Goal: Transaction & Acquisition: Obtain resource

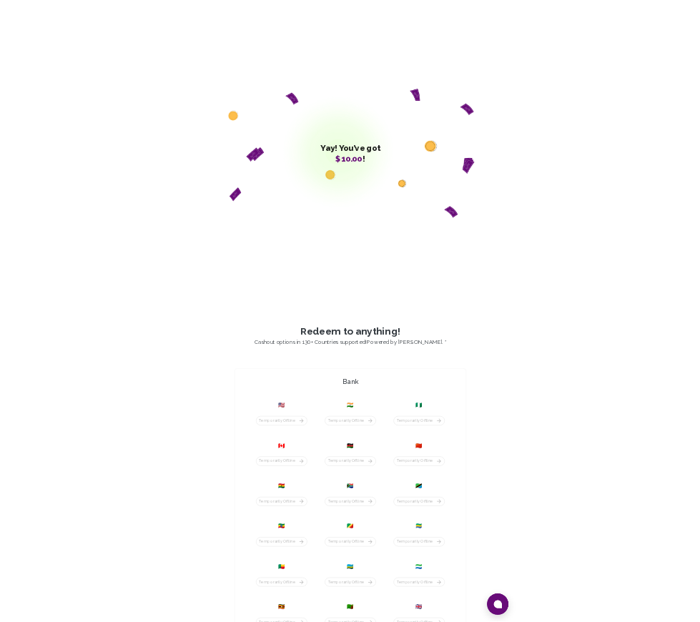
scroll to position [152, 0]
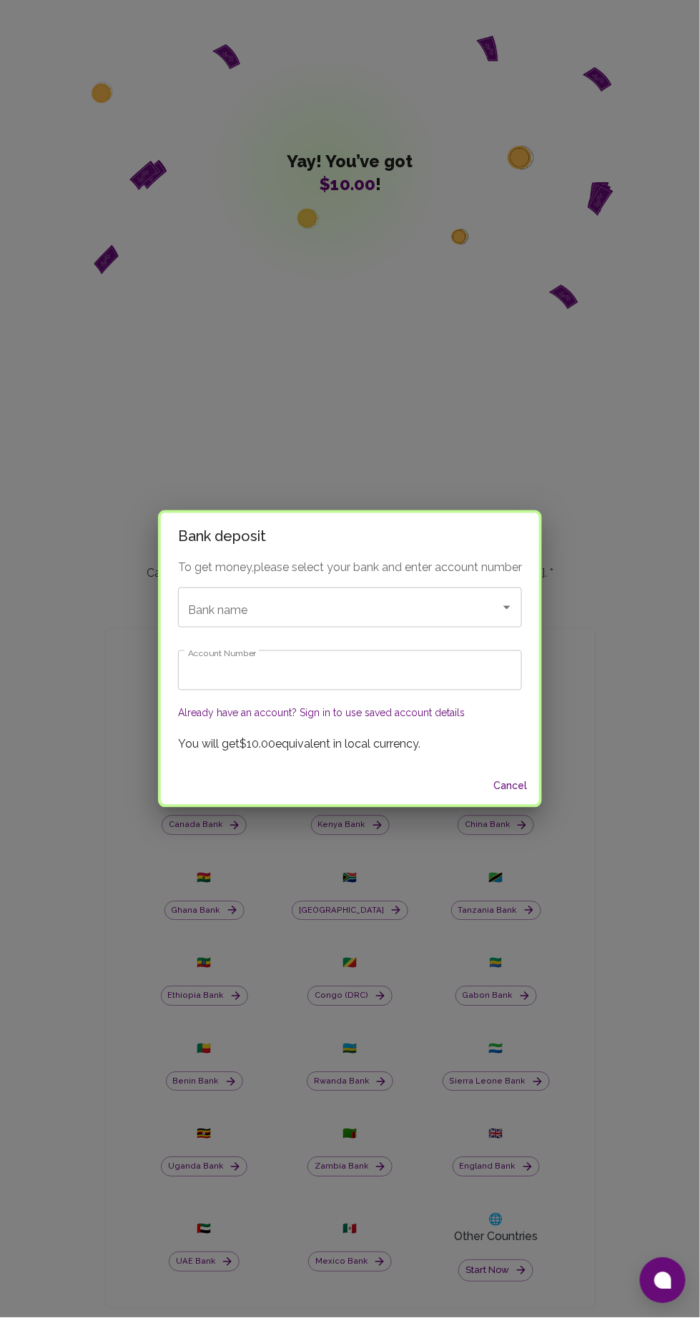
click at [482, 753] on p "You will get $10.00 equivalent in local currency." at bounding box center [350, 744] width 344 height 17
click at [271, 621] on input "Bank name" at bounding box center [329, 607] width 291 height 27
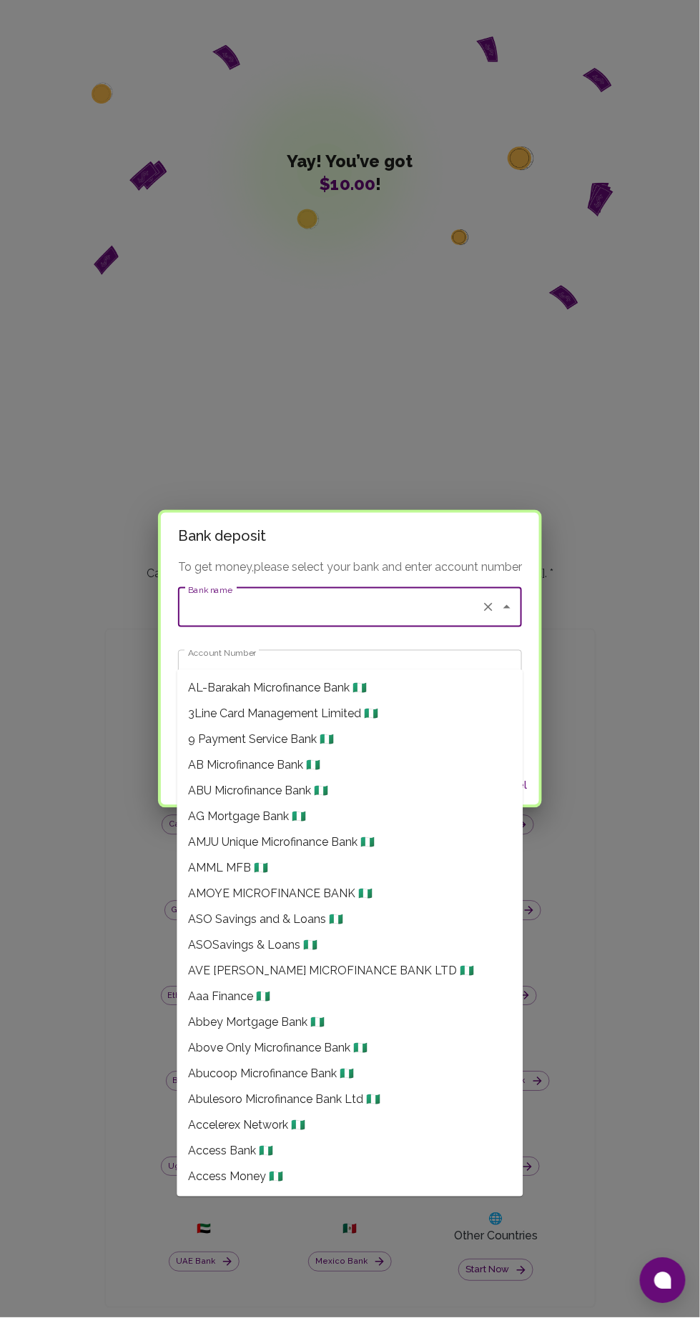
click at [271, 706] on span "3Line Card Management Limited 🇳🇬" at bounding box center [284, 714] width 190 height 17
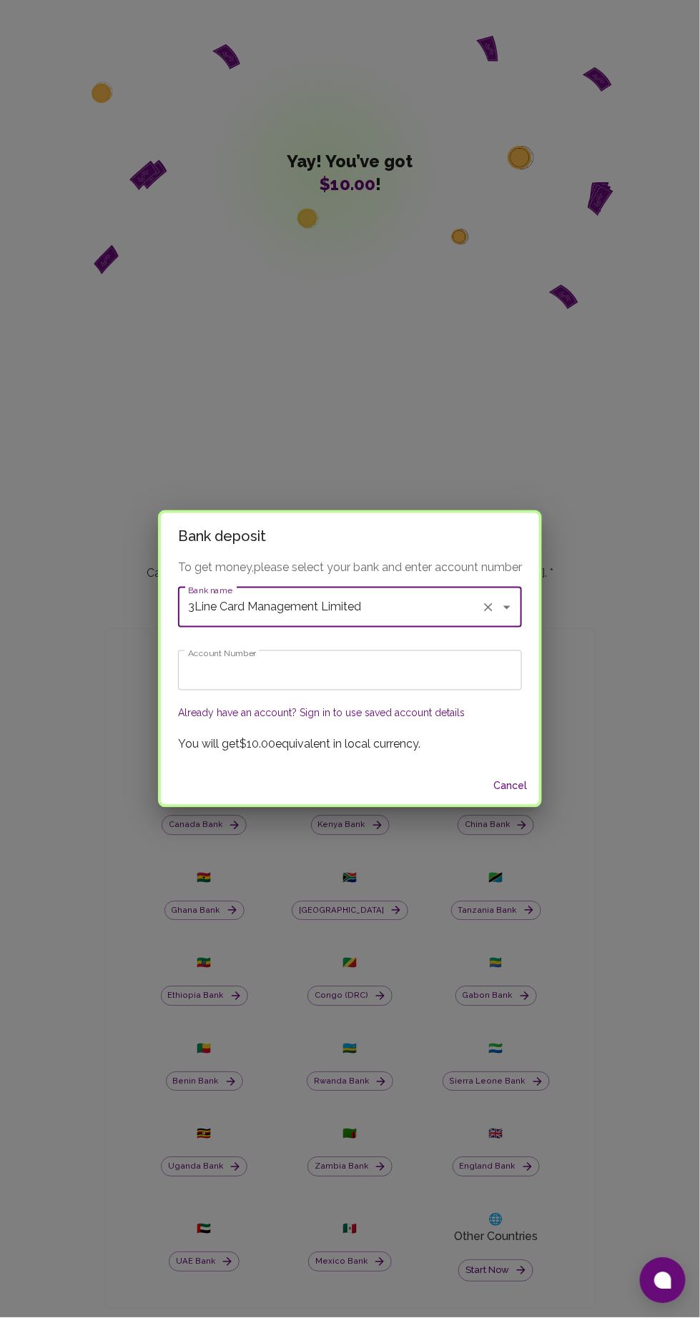
click at [417, 604] on input "3Line Card Management Limited" at bounding box center [329, 607] width 291 height 27
click at [396, 611] on input "3Line Card Management Limited" at bounding box center [329, 607] width 291 height 27
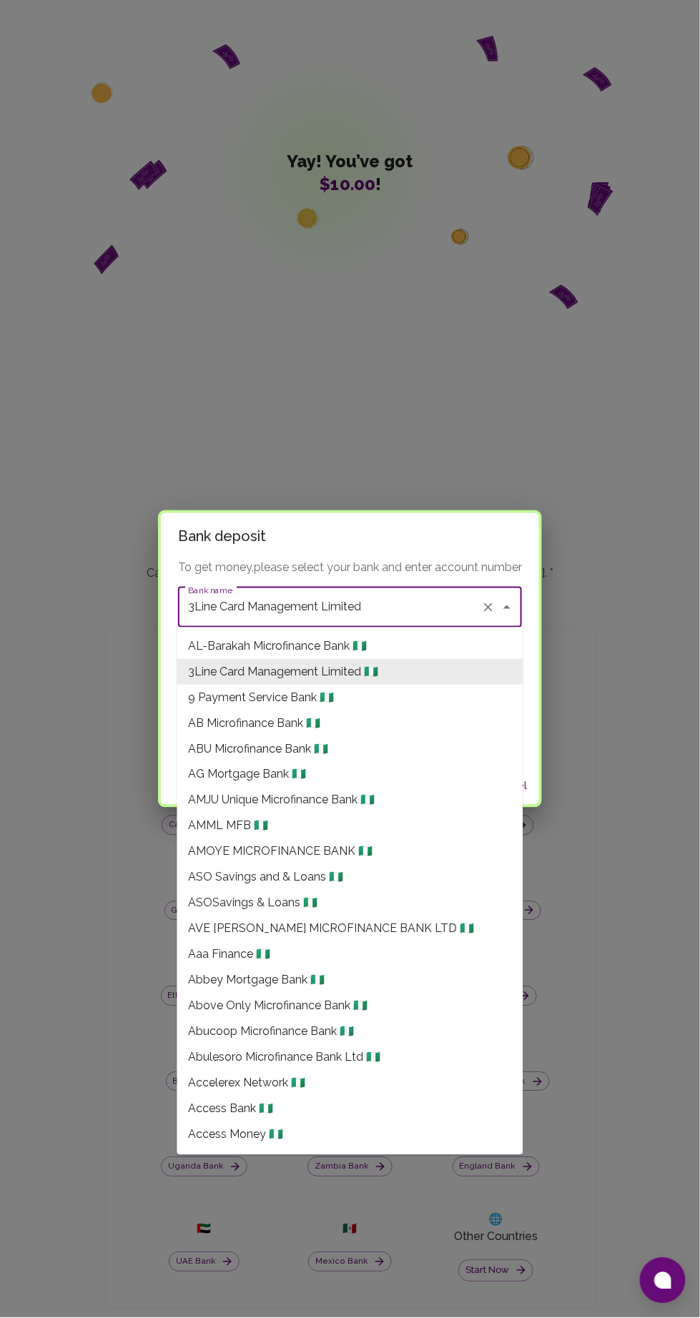
click at [377, 611] on input "3Line Card Management Limited" at bounding box center [329, 607] width 291 height 27
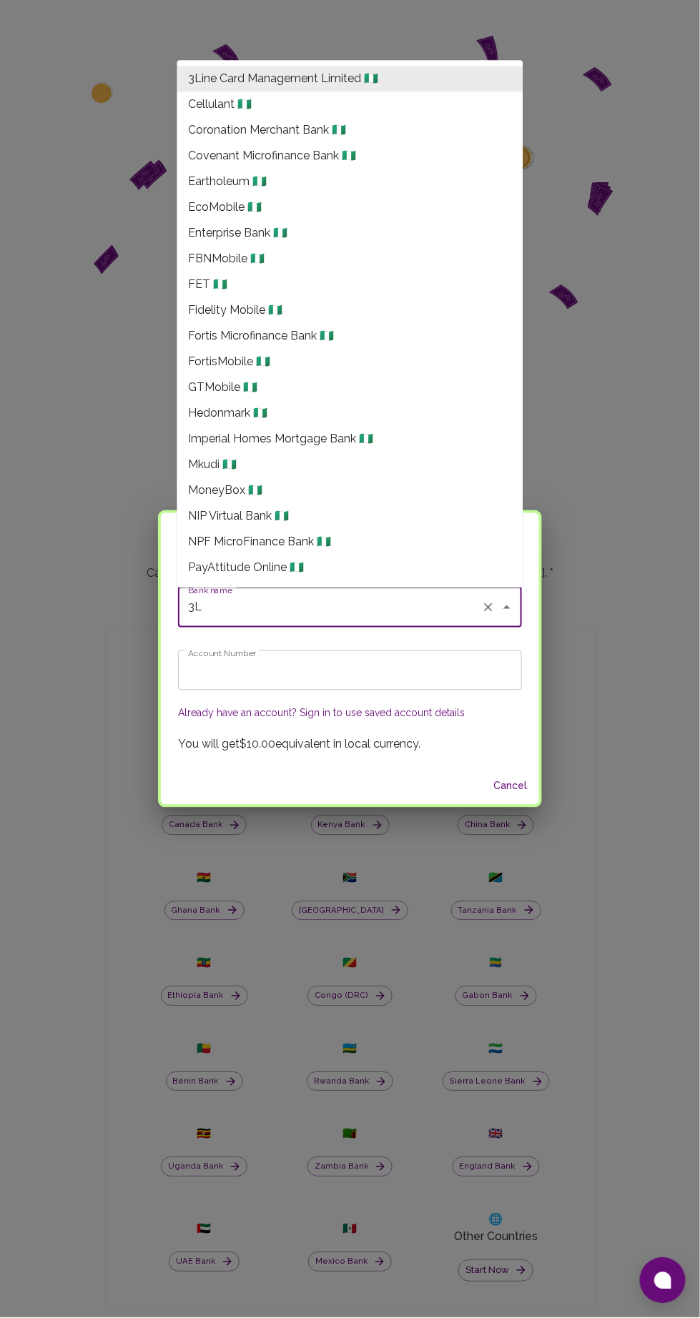
type input "3"
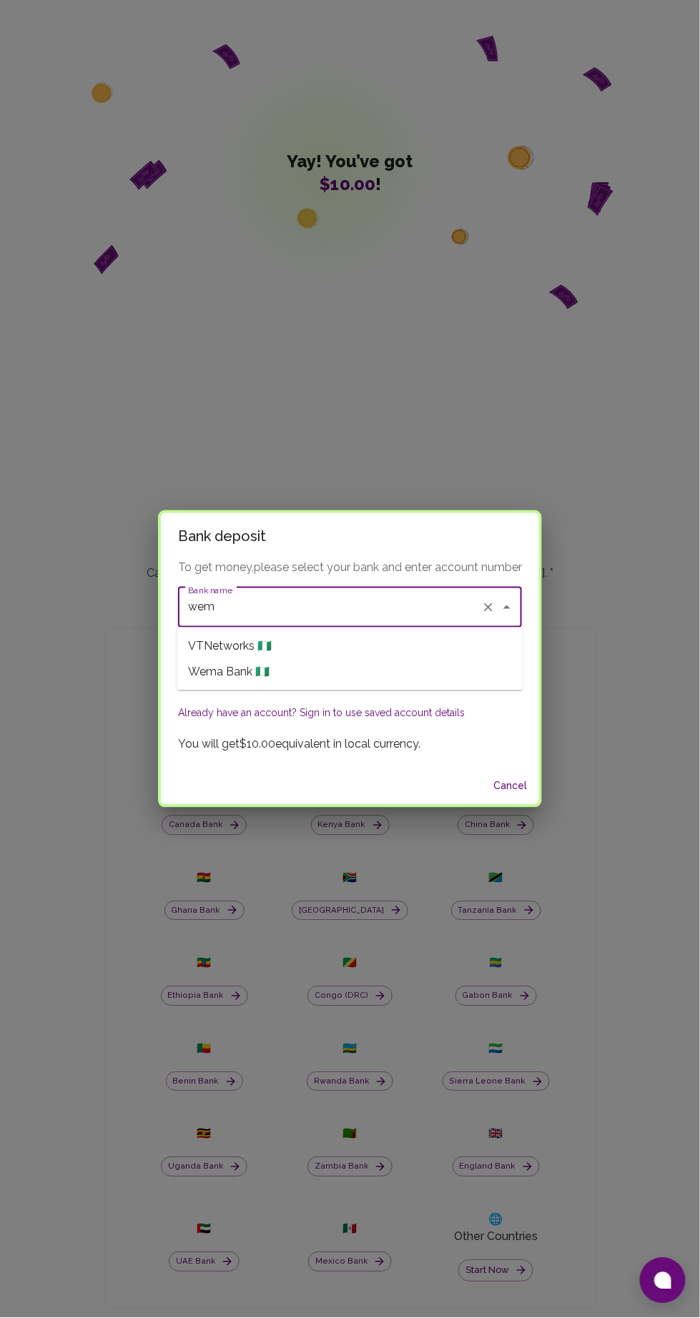
click at [337, 677] on li "Wema Bank 🇳🇬" at bounding box center [350, 672] width 346 height 26
type input "Wema Bank"
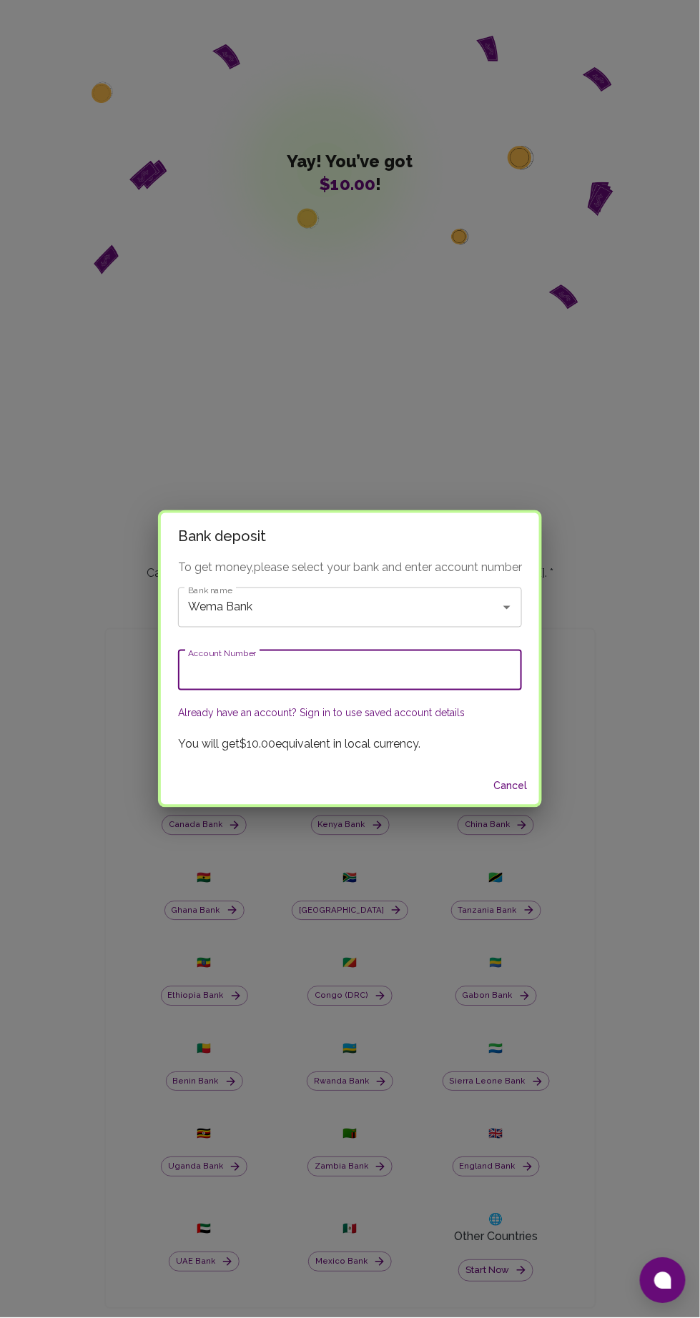
paste input "0290922974"
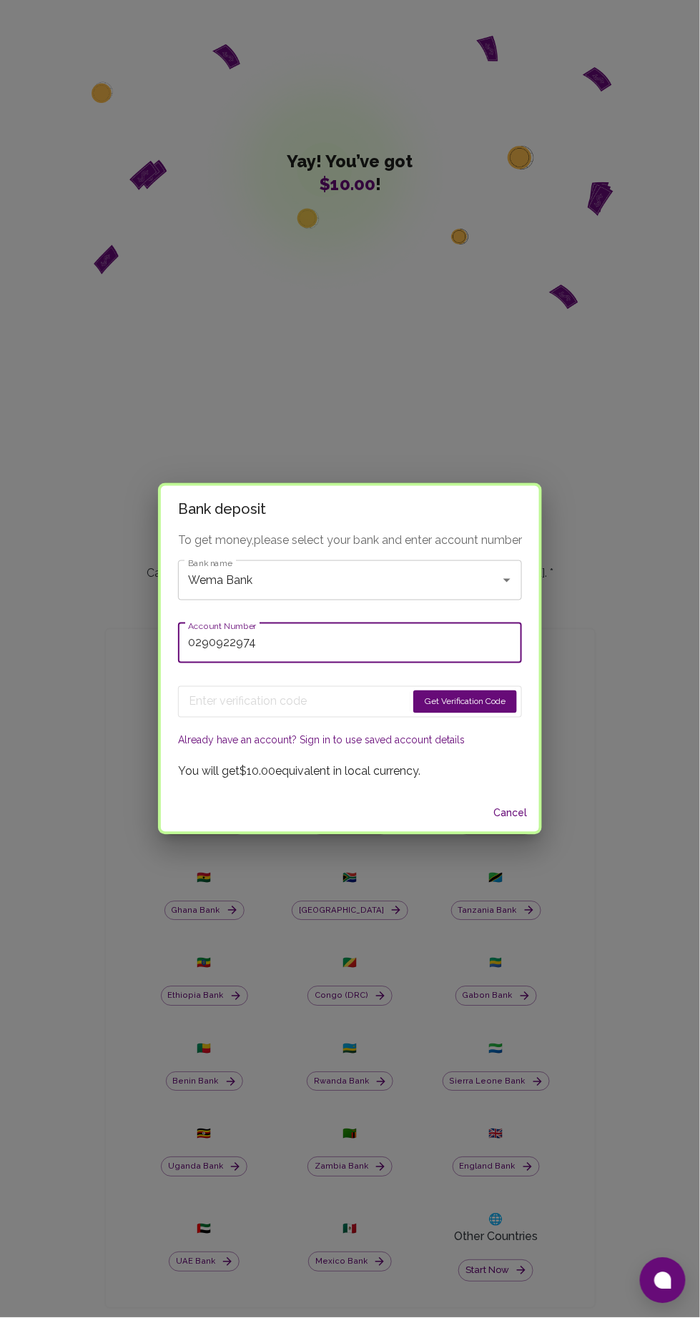
type input "0290922974"
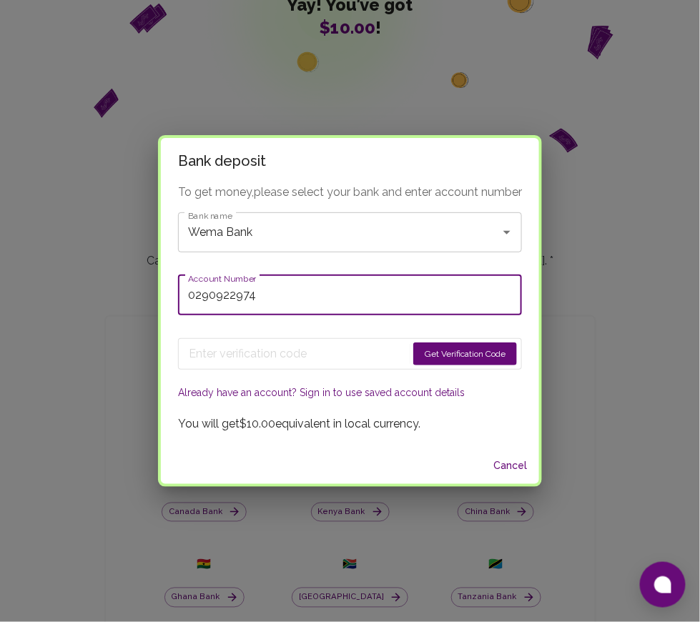
click at [470, 349] on button "Get Verification Code" at bounding box center [465, 353] width 104 height 23
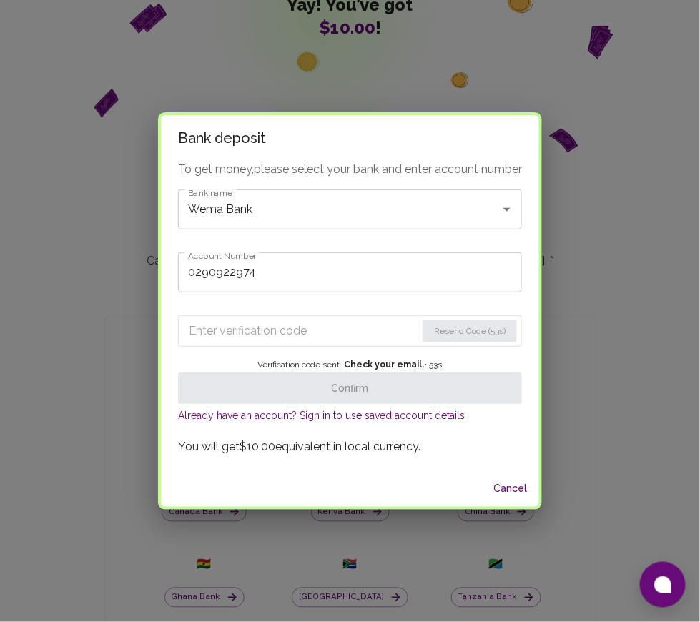
click at [264, 333] on input "Enter verification code" at bounding box center [302, 330] width 227 height 23
click at [230, 325] on input "Enter verification code" at bounding box center [302, 330] width 227 height 23
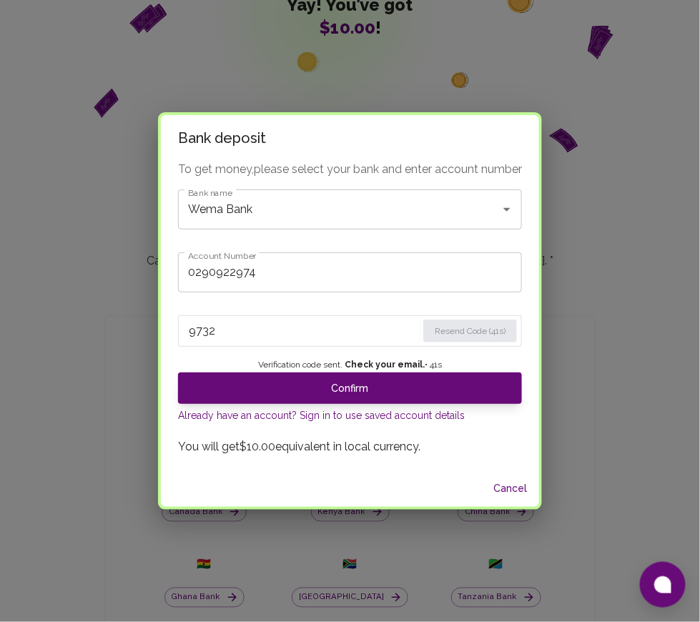
type input "9732"
click at [378, 382] on button "Confirm" at bounding box center [350, 387] width 344 height 31
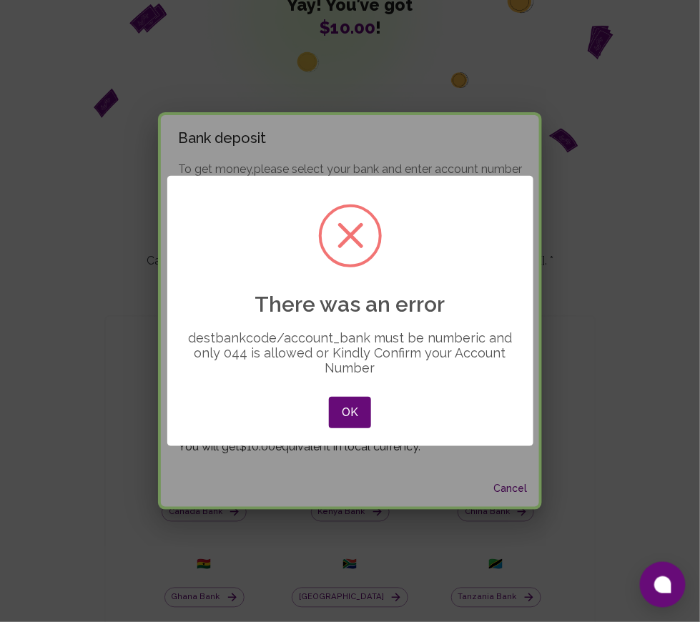
click at [356, 424] on button "OK" at bounding box center [349, 412] width 41 height 31
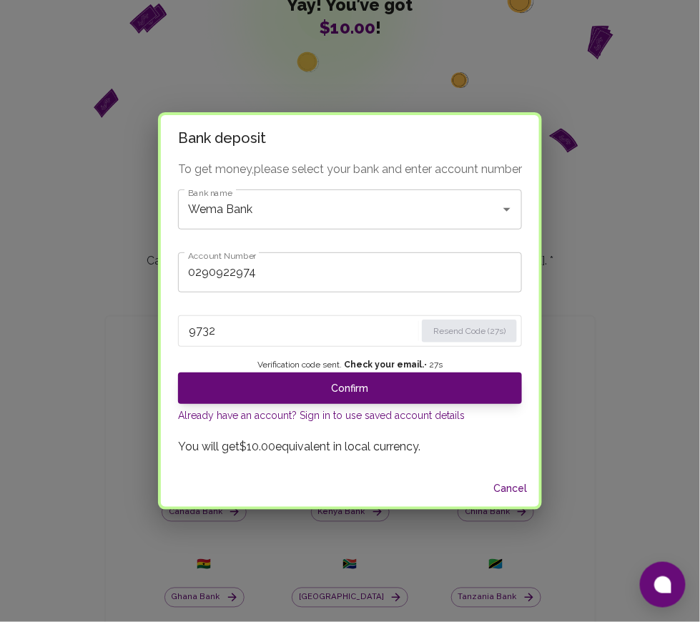
click at [506, 486] on button "Cancel" at bounding box center [510, 488] width 46 height 26
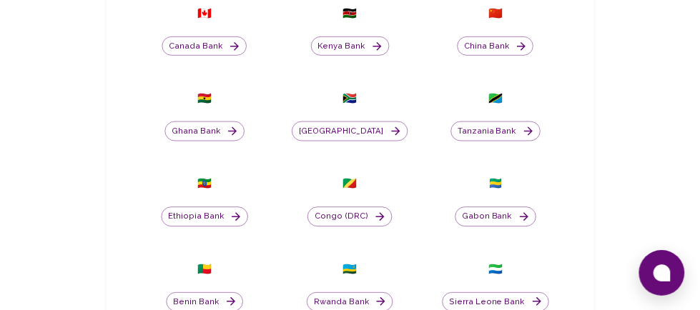
scroll to position [481, 0]
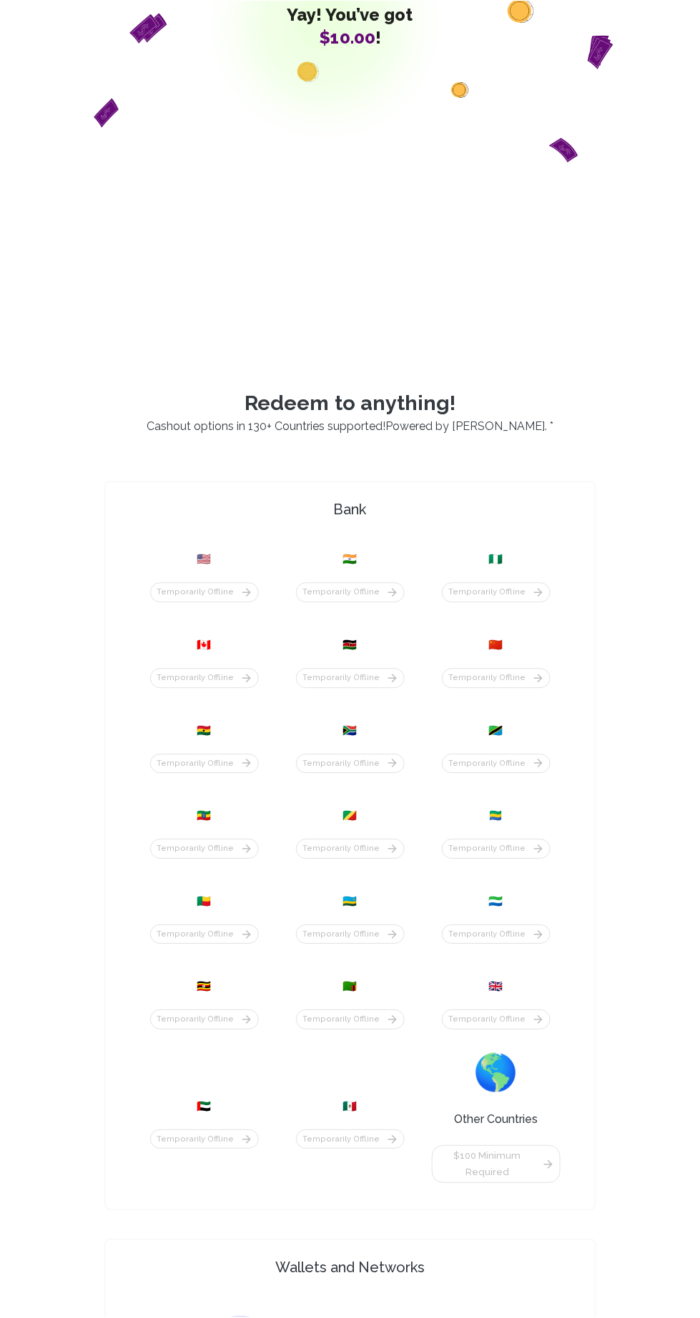
scroll to position [306, 0]
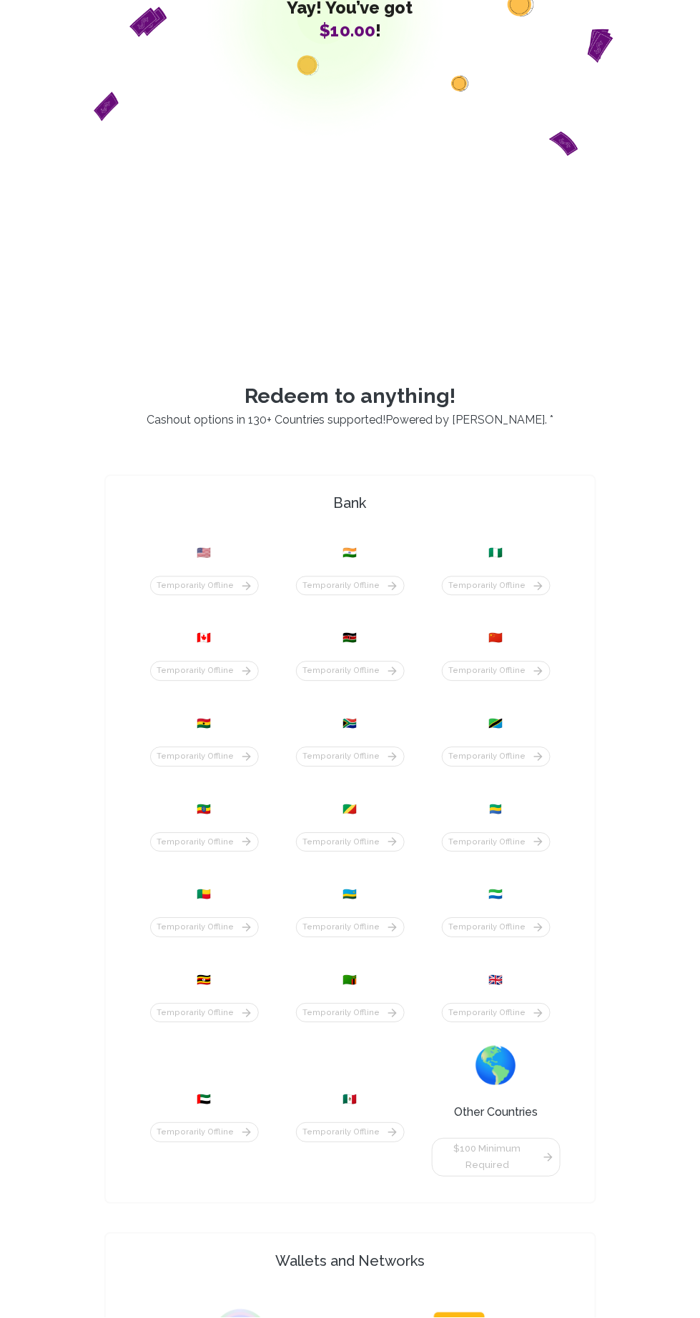
click at [522, 605] on div "🇳🇬 Temporarily offline" at bounding box center [496, 571] width 129 height 69
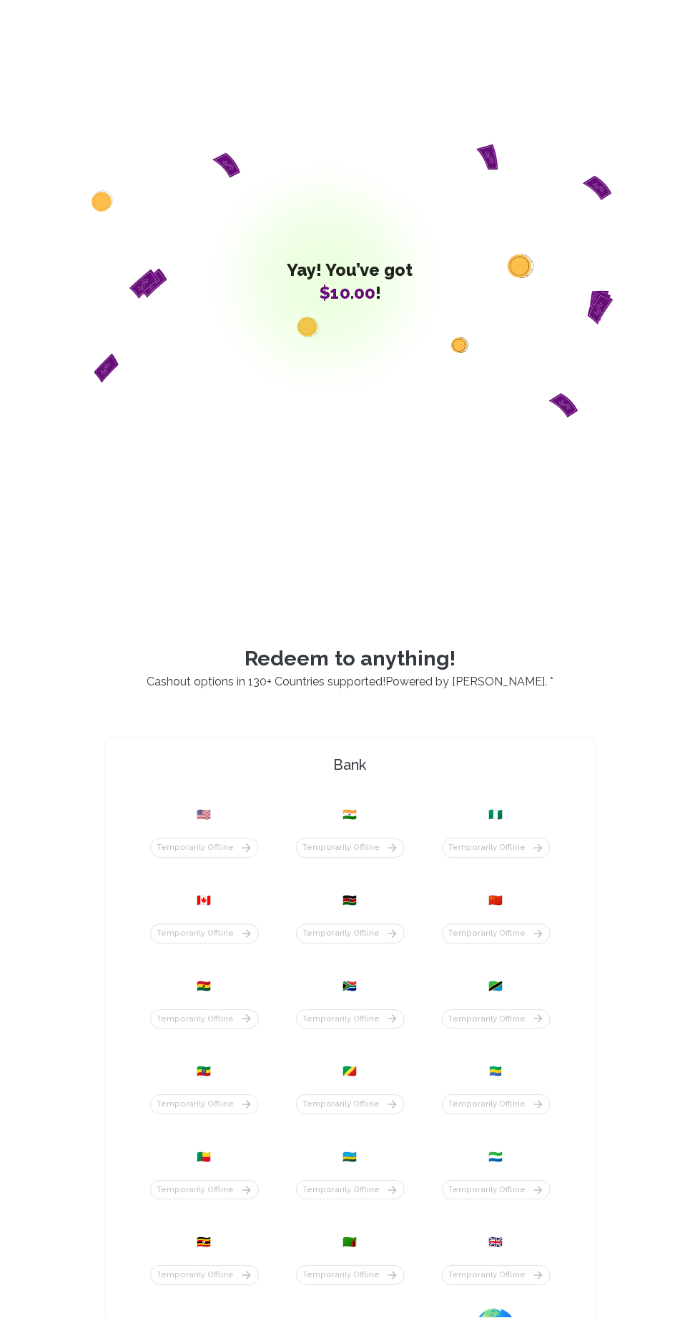
scroll to position [0, 0]
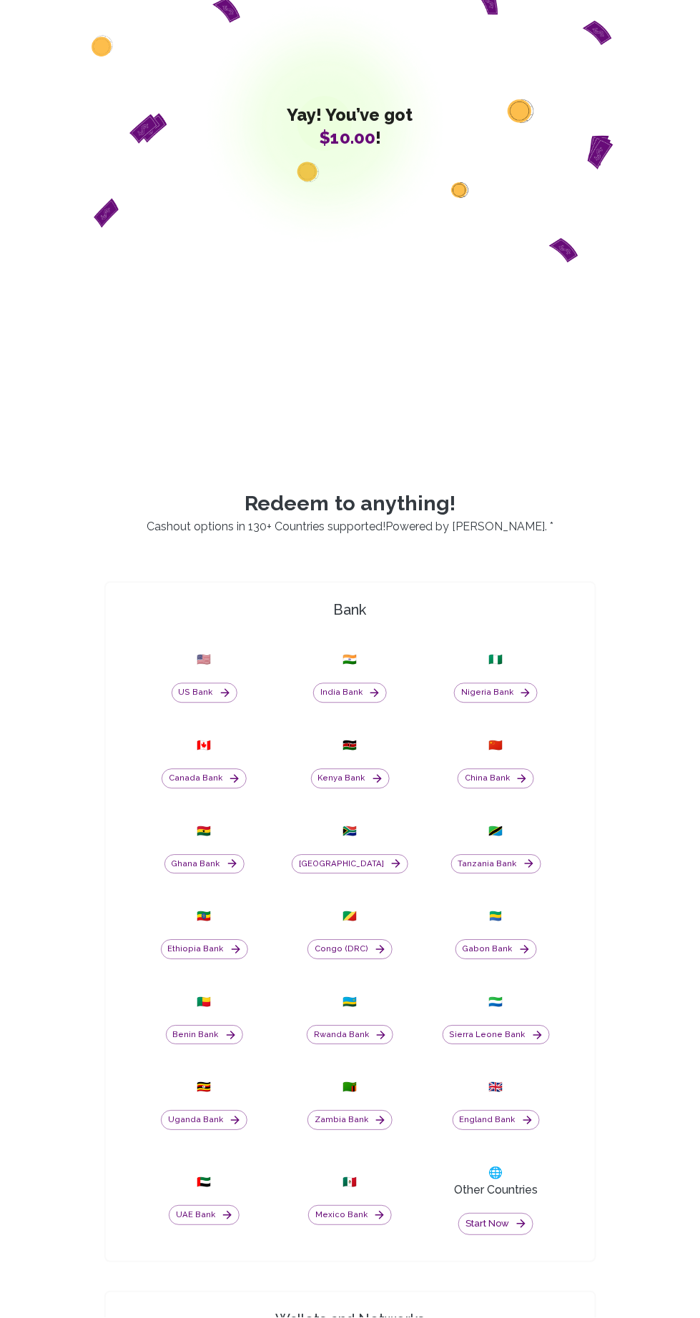
scroll to position [202, 0]
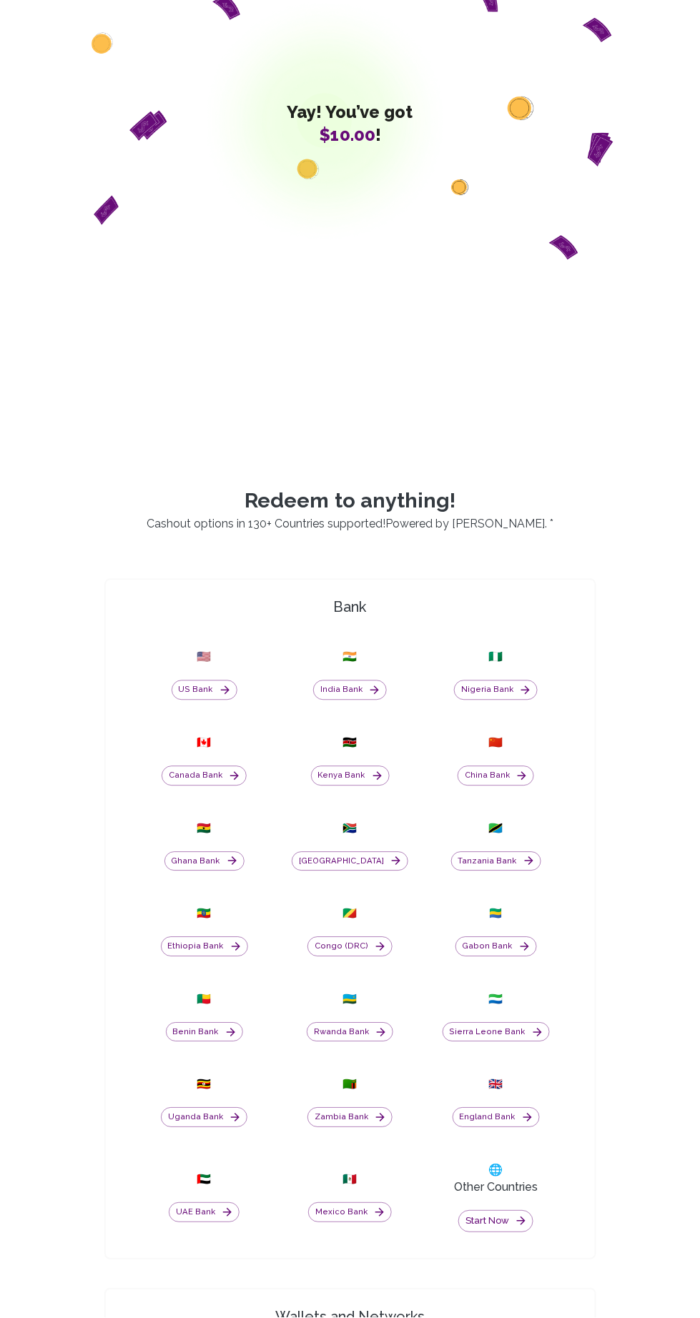
click at [512, 700] on button "Nigeria Bank" at bounding box center [496, 690] width 84 height 20
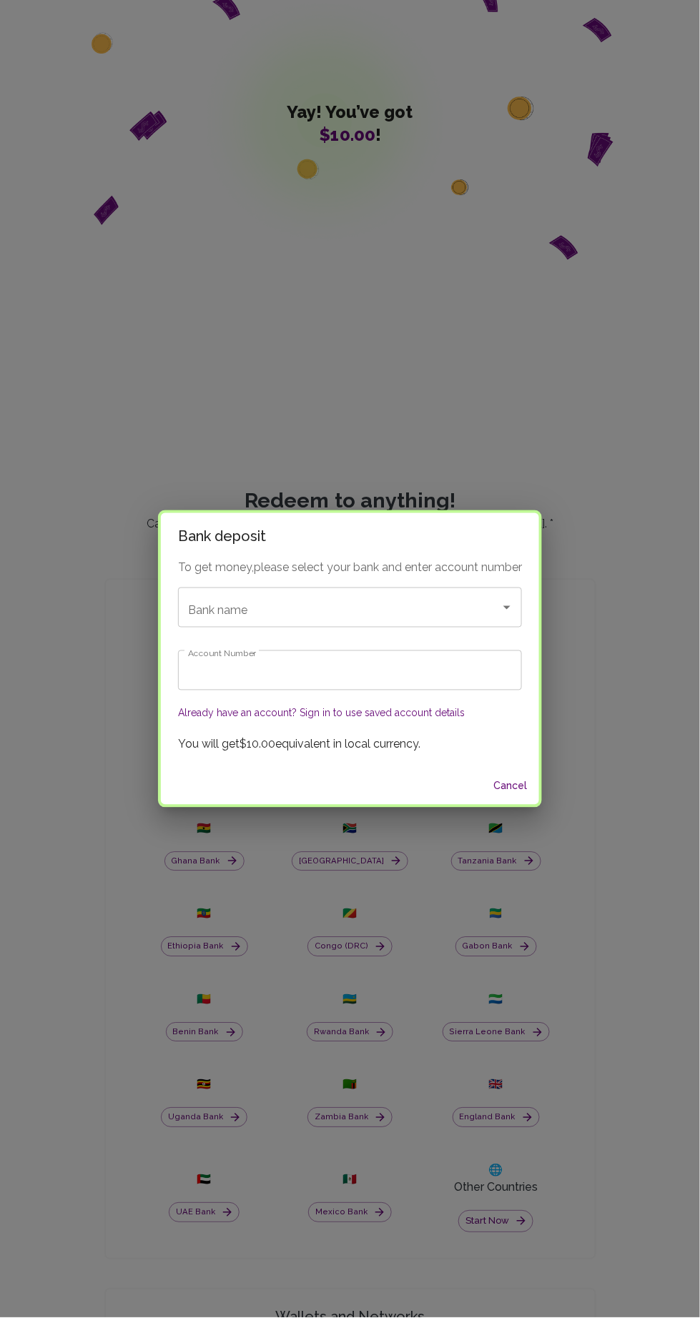
click at [296, 613] on input "Bank name" at bounding box center [329, 607] width 291 height 27
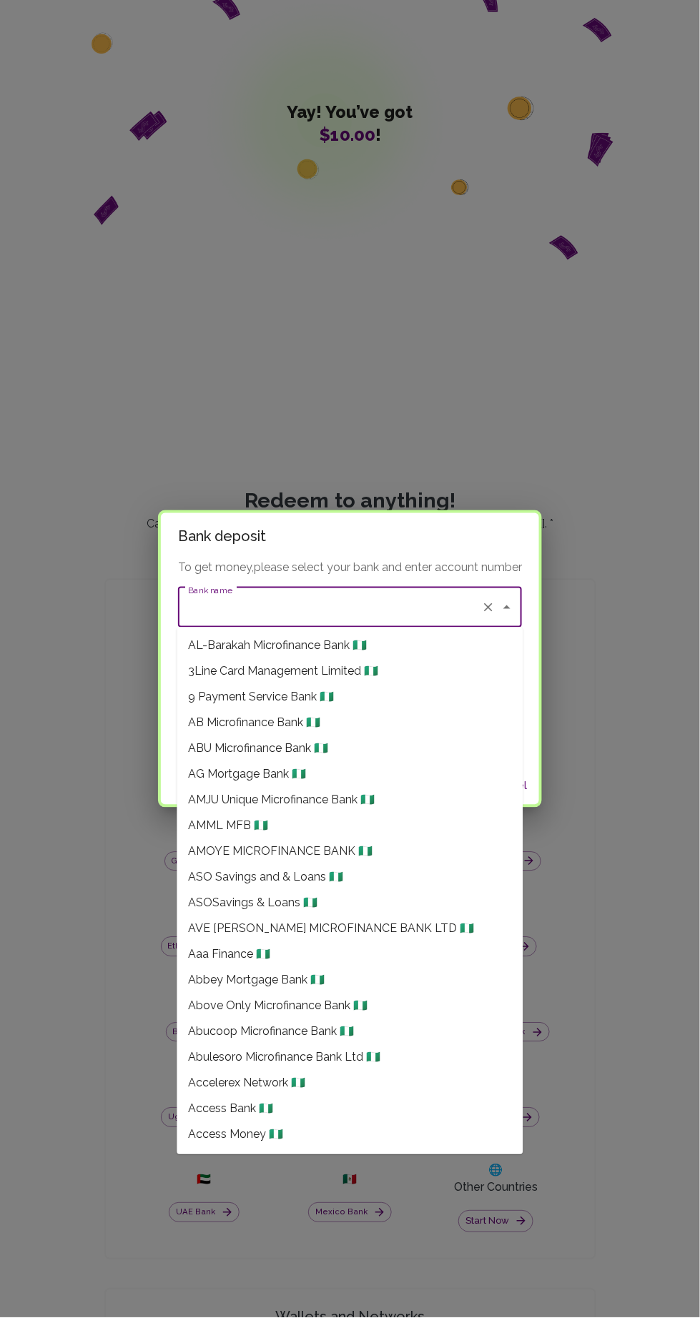
click at [263, 607] on input "Bank name" at bounding box center [329, 607] width 291 height 27
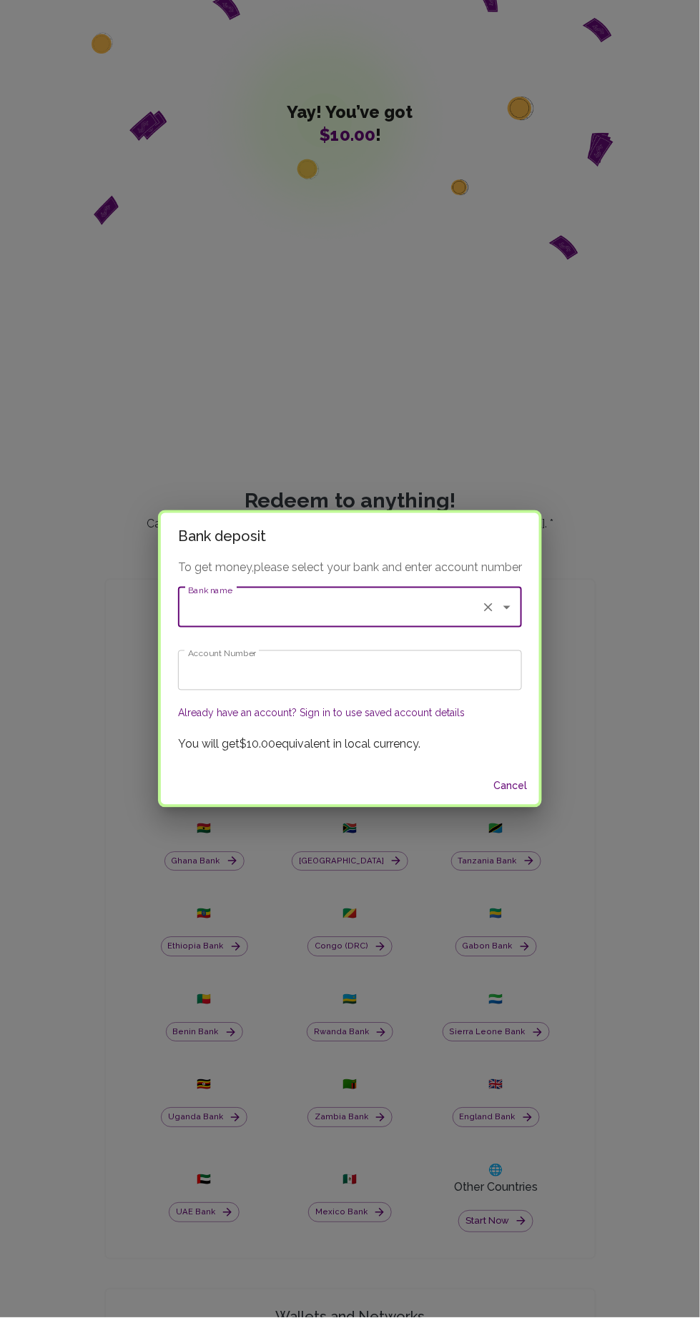
click at [263, 609] on input "Bank name" at bounding box center [329, 607] width 291 height 27
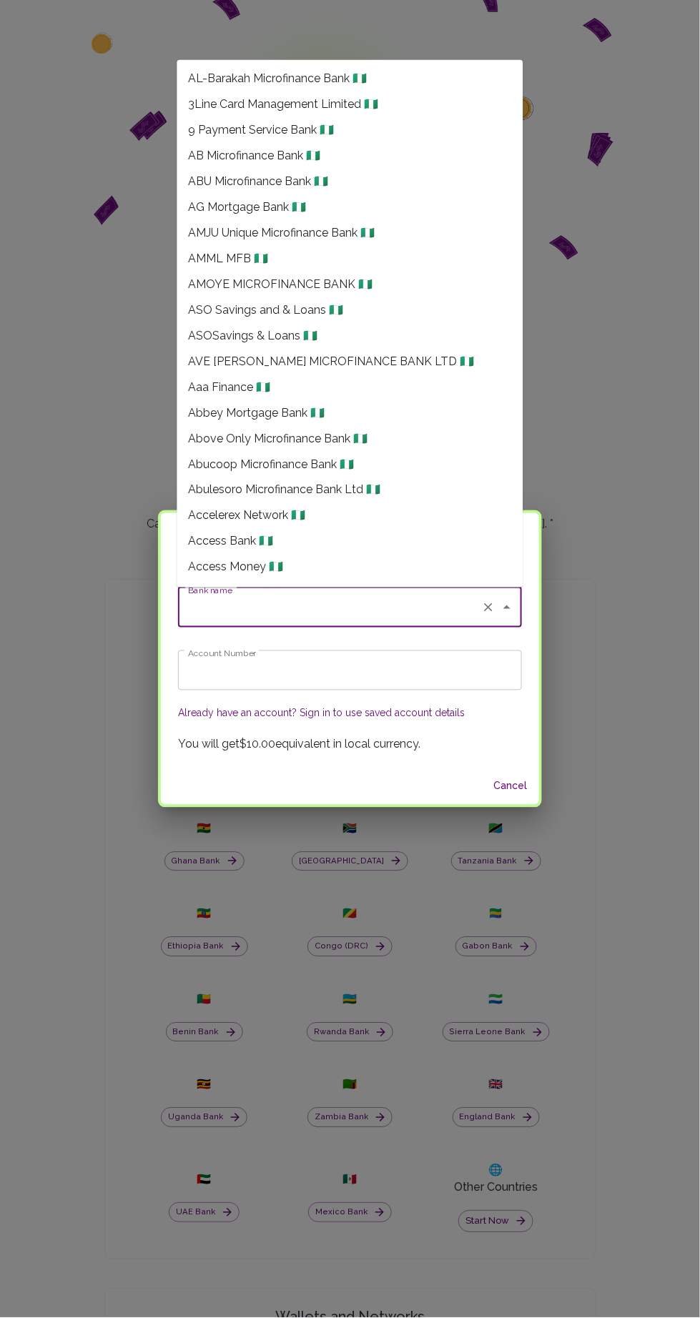
click at [296, 529] on li "Access Bank 🇳🇬" at bounding box center [350, 542] width 346 height 26
type input "Access Bank"
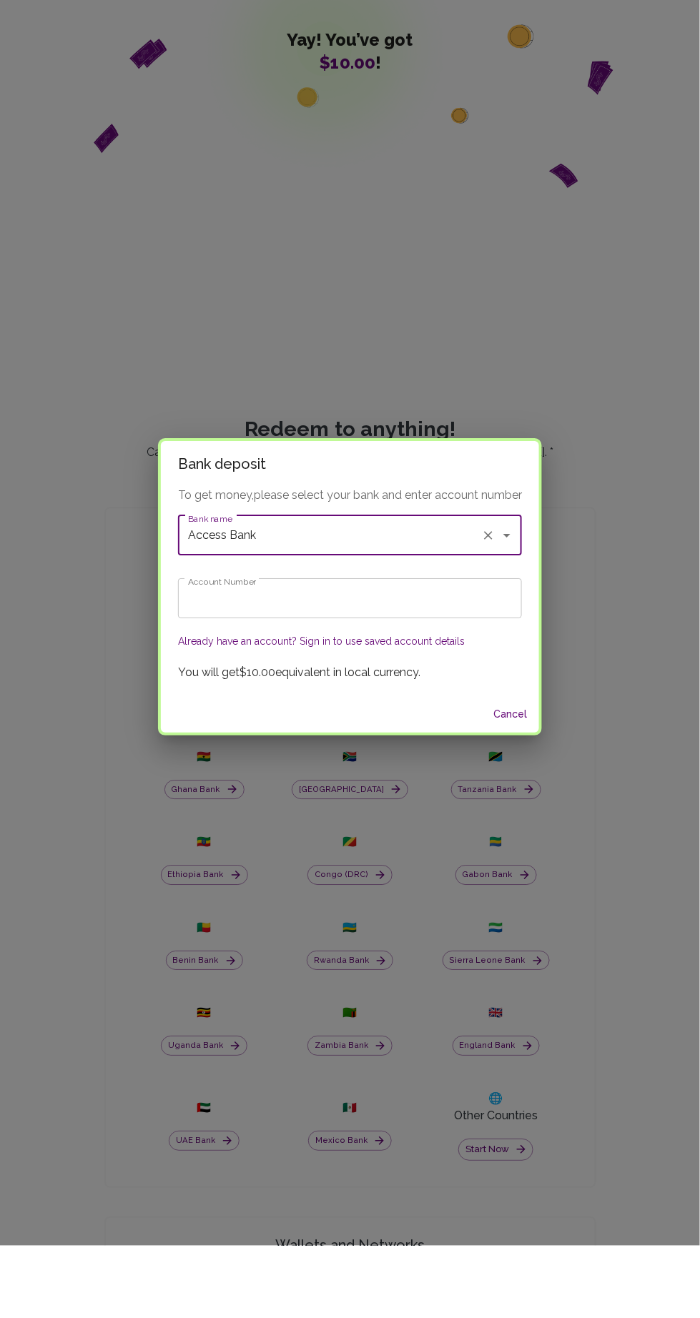
click at [339, 676] on input "Account Number" at bounding box center [350, 670] width 344 height 40
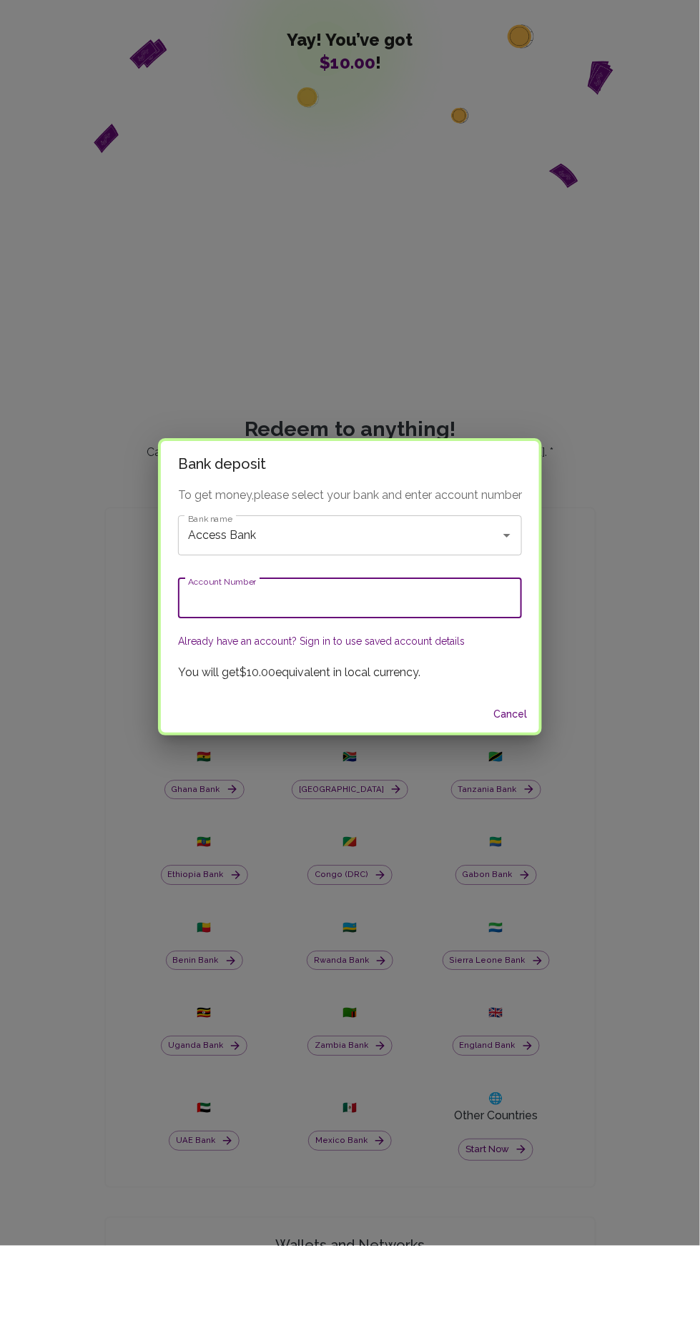
click at [308, 671] on input "Account Number" at bounding box center [350, 670] width 344 height 40
paste input "1530715295"
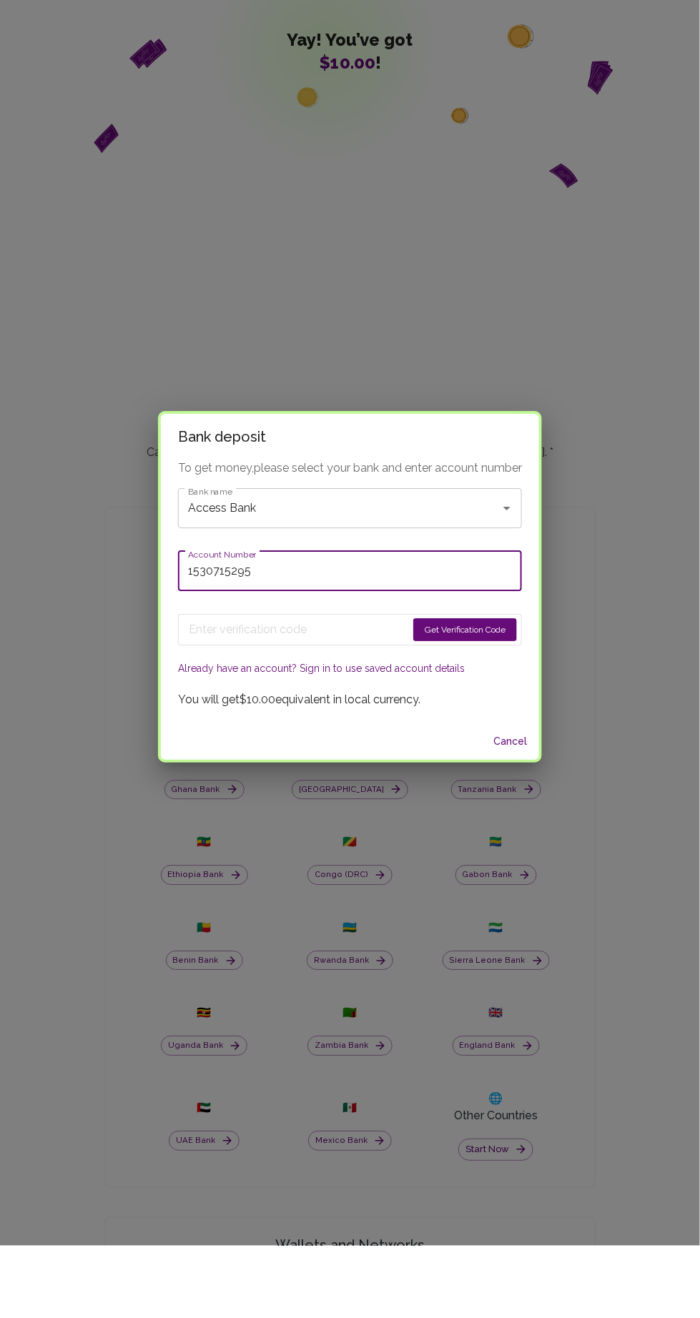
type input "1530715295"
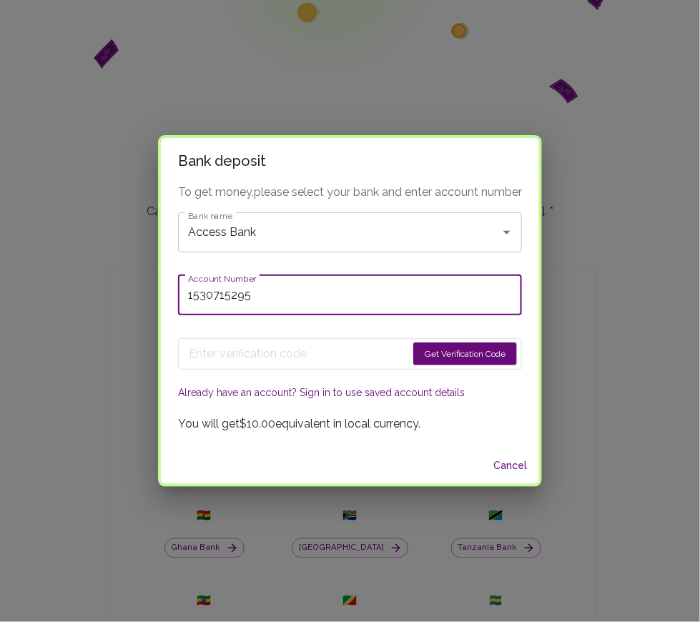
click at [476, 354] on button "Get Verification Code" at bounding box center [465, 353] width 104 height 23
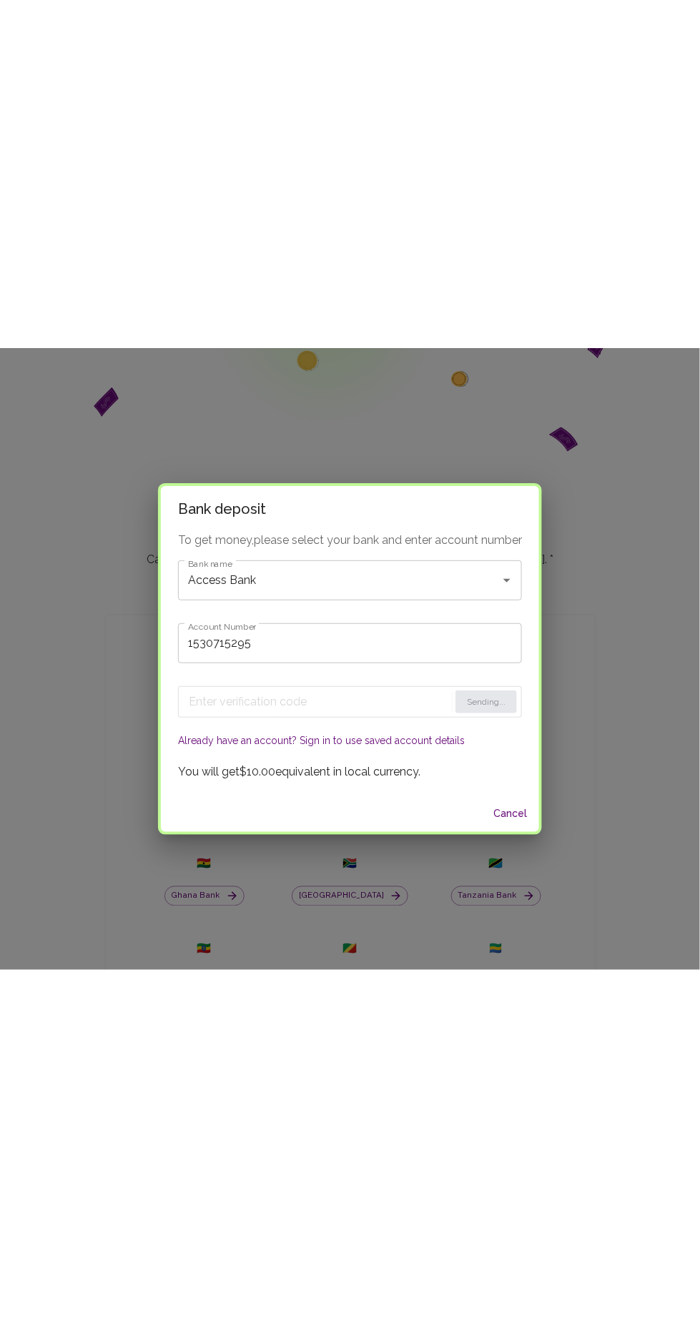
scroll to position [201, 0]
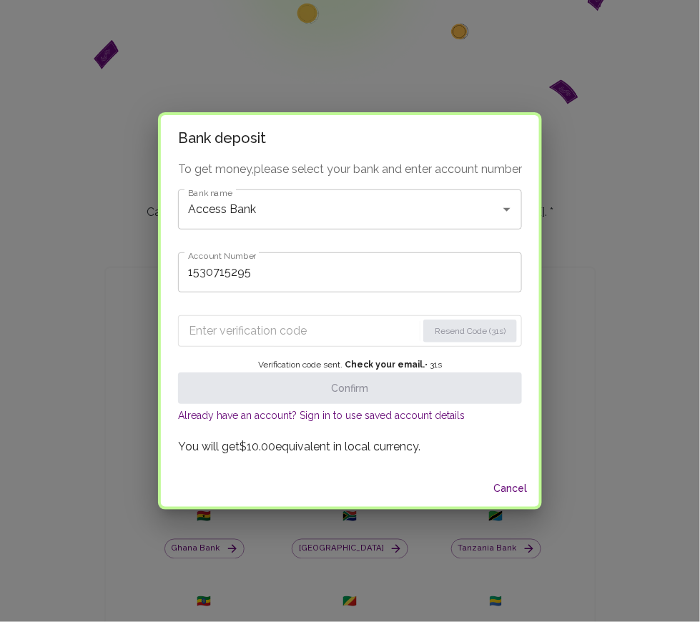
click at [270, 337] on input "Enter verification code" at bounding box center [303, 330] width 228 height 23
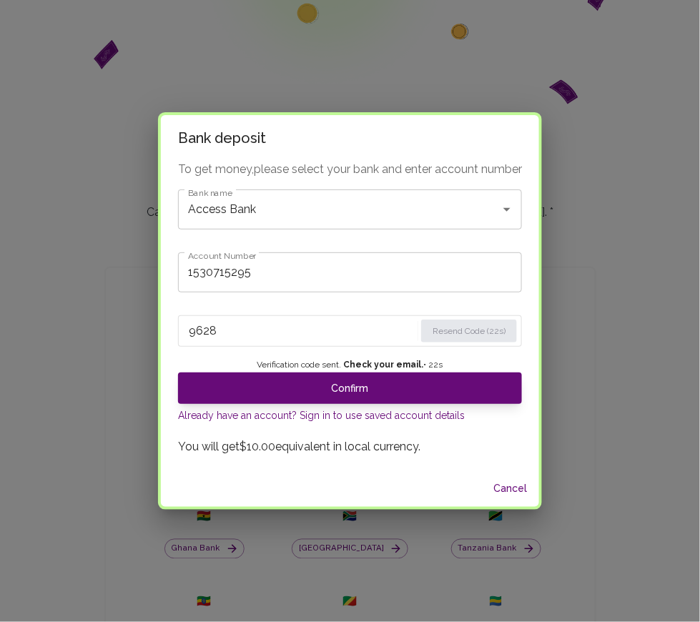
type input "9628"
click at [429, 397] on button "Confirm" at bounding box center [350, 387] width 344 height 31
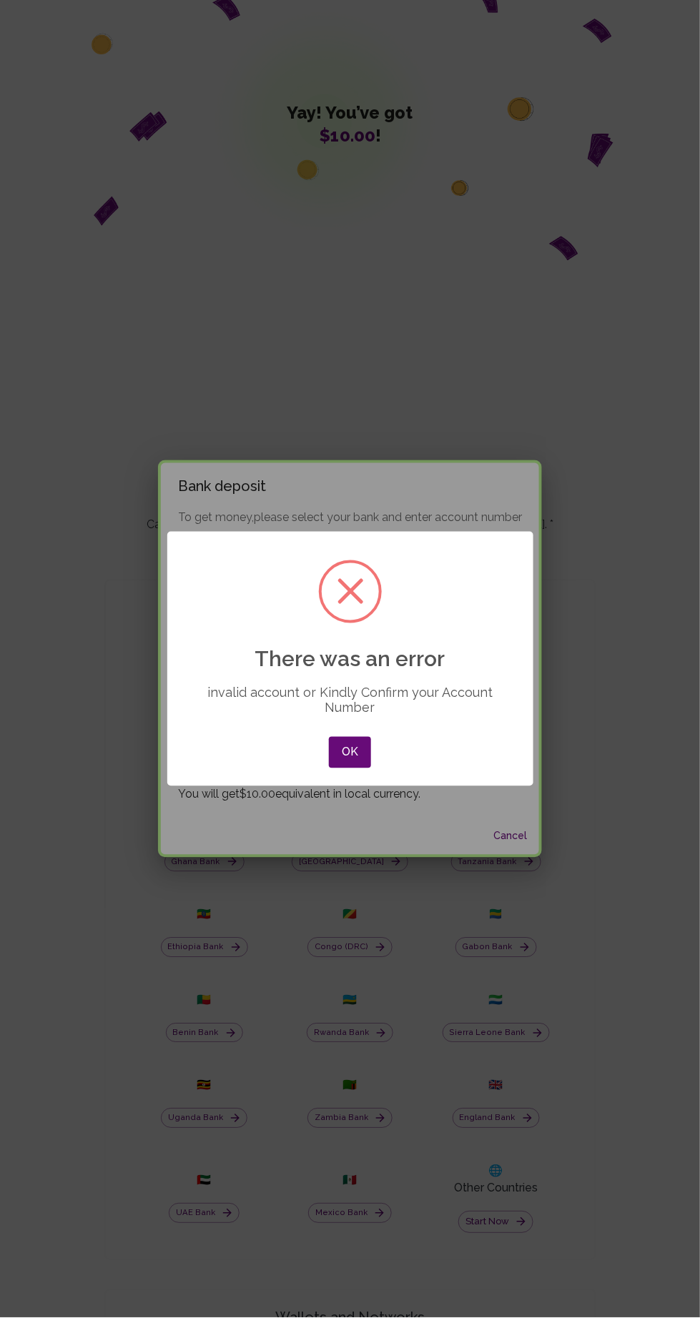
click at [357, 753] on button "OK" at bounding box center [349, 752] width 41 height 31
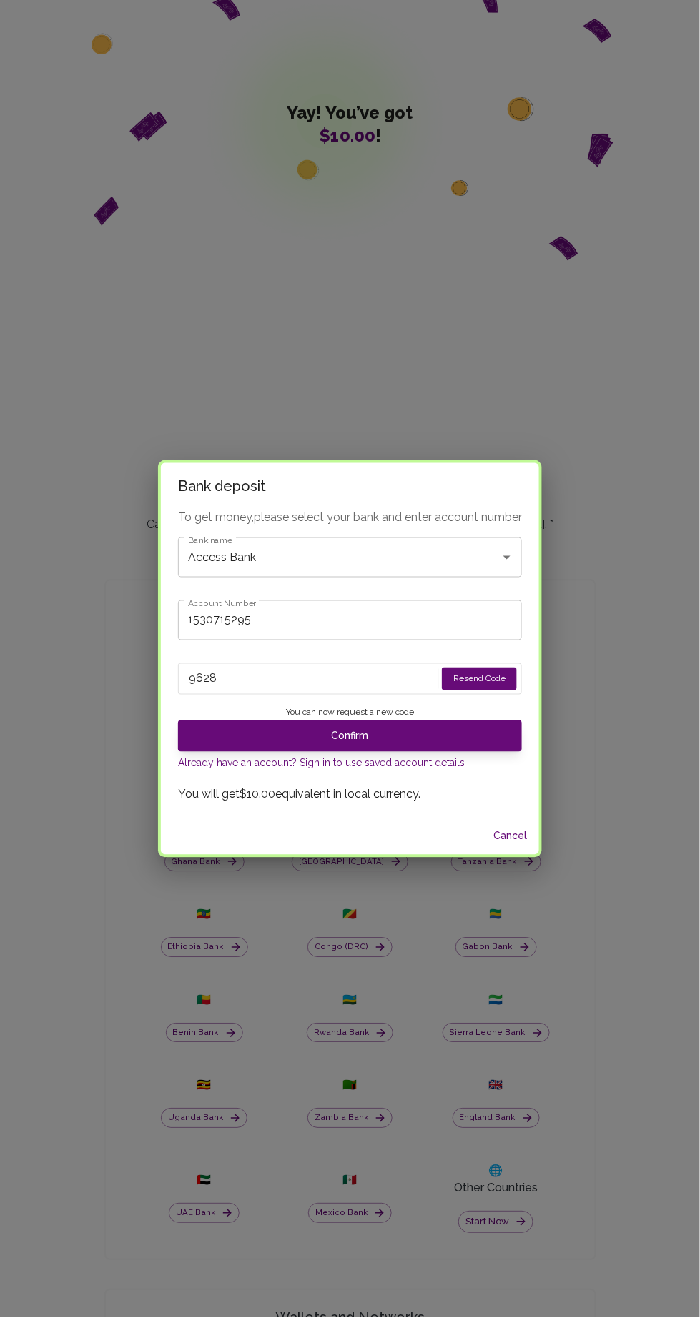
click at [379, 745] on button "Confirm" at bounding box center [350, 735] width 344 height 31
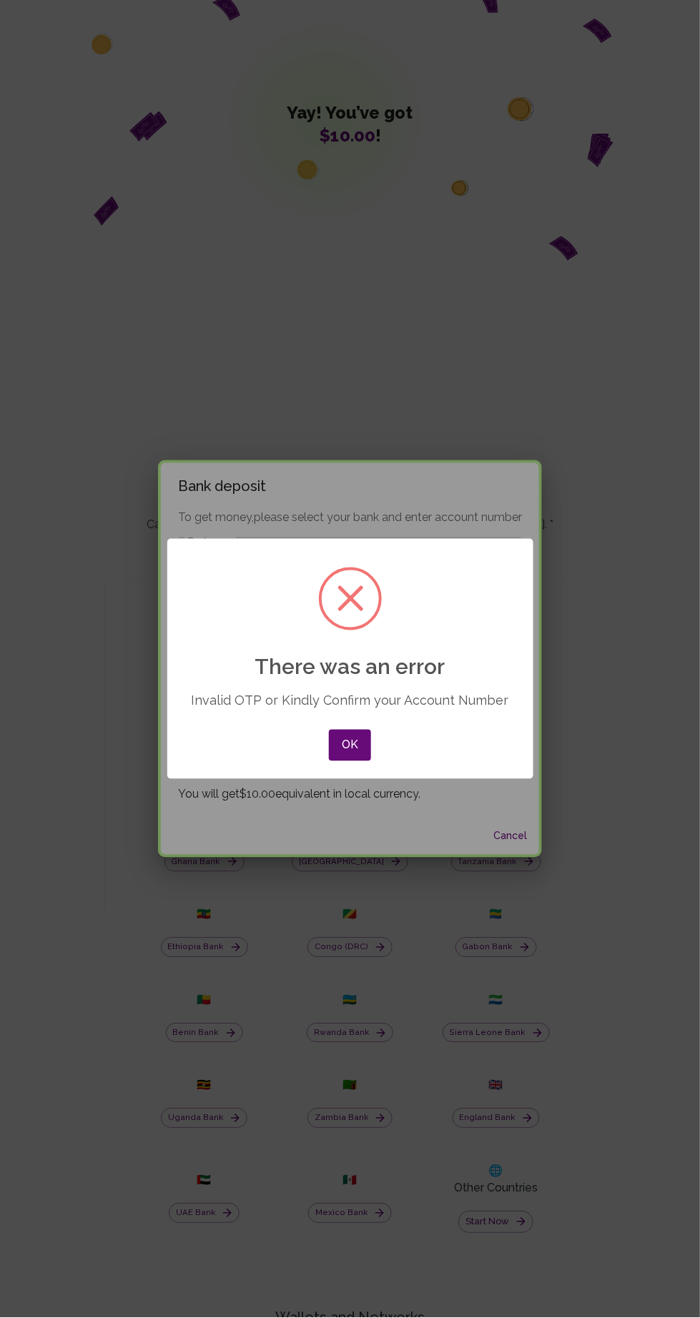
click at [426, 893] on div "× There was an error Invalid OTP or Kindly Confirm your Account Number OK No Ca…" at bounding box center [350, 659] width 700 height 1318
click at [347, 743] on button "OK" at bounding box center [349, 745] width 41 height 31
